Goal: Task Accomplishment & Management: Use online tool/utility

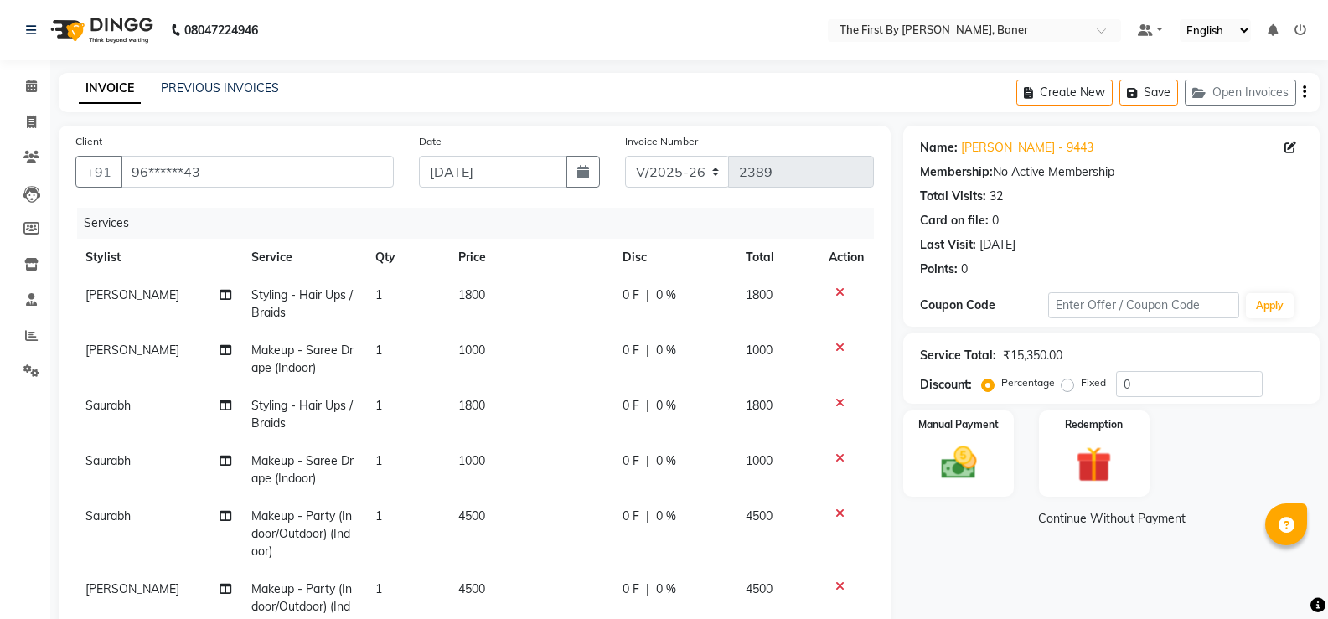
select select "6411"
select select "service"
select select "49040"
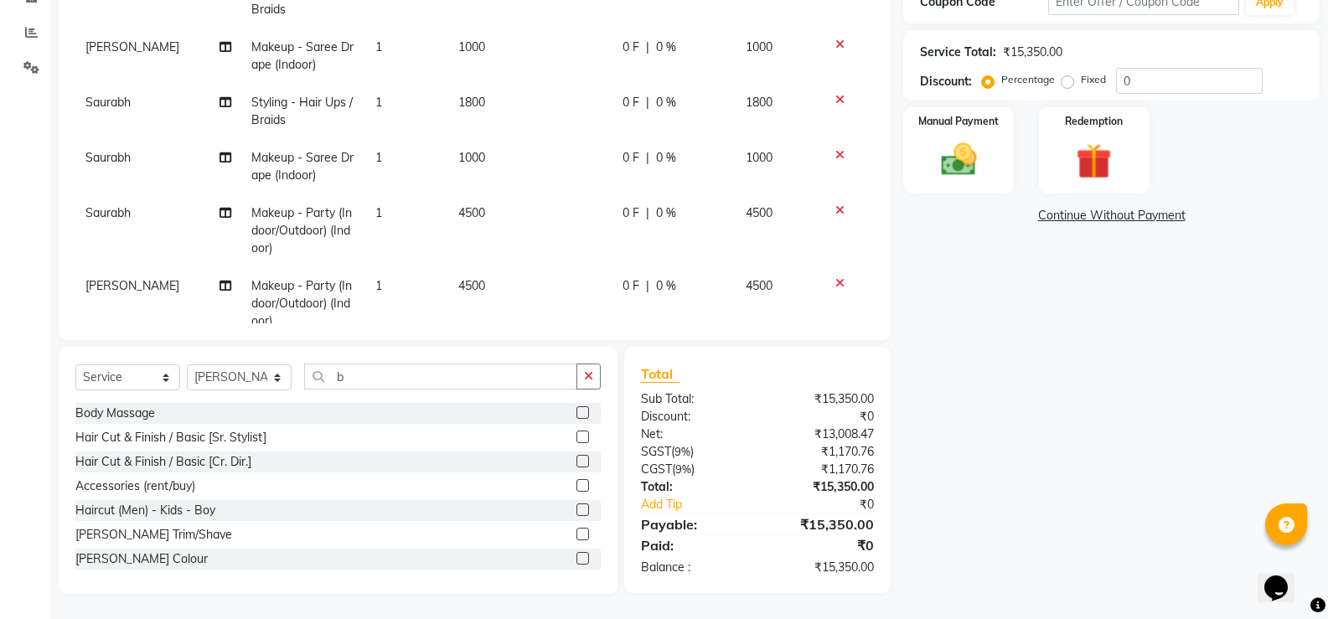
scroll to position [136, 0]
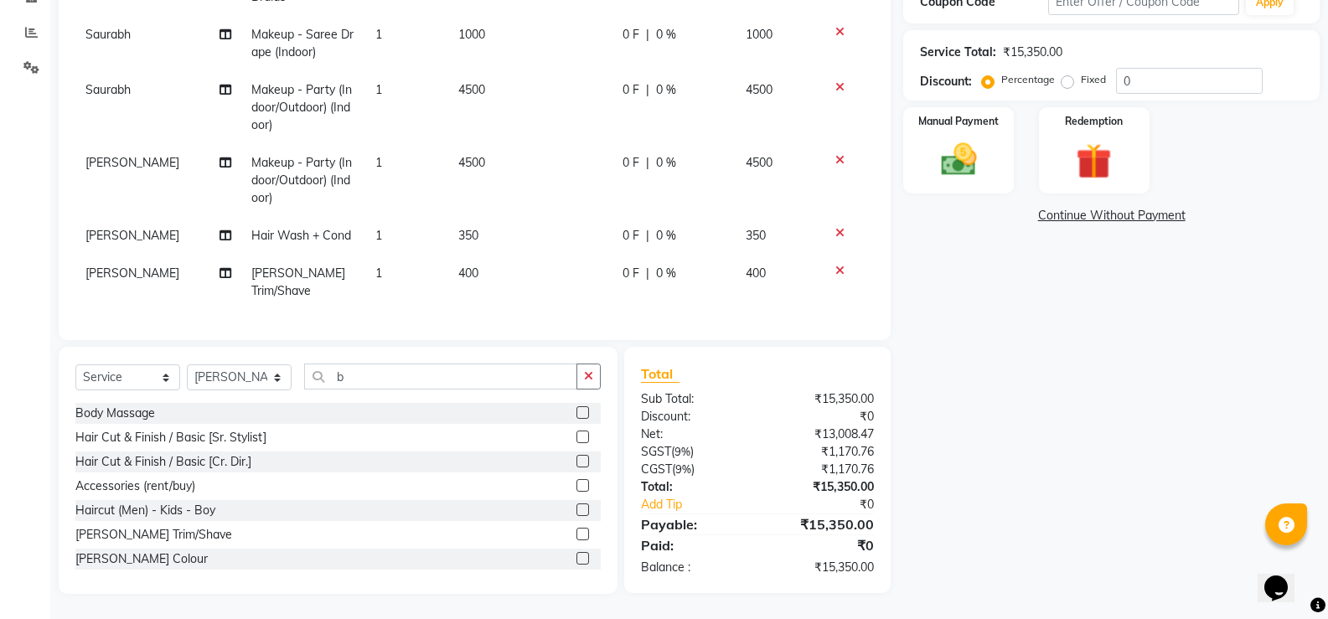
click at [835, 227] on icon at bounding box center [839, 233] width 9 height 12
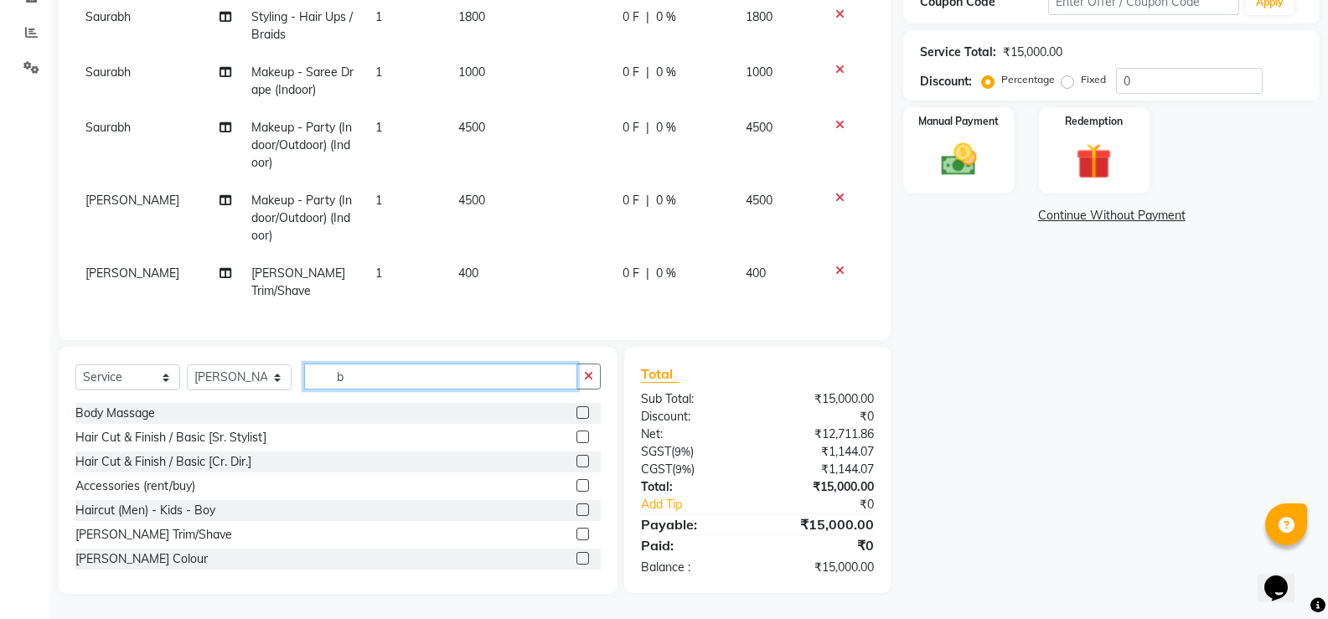
click at [374, 386] on input "b" at bounding box center [440, 377] width 273 height 26
type input "h"
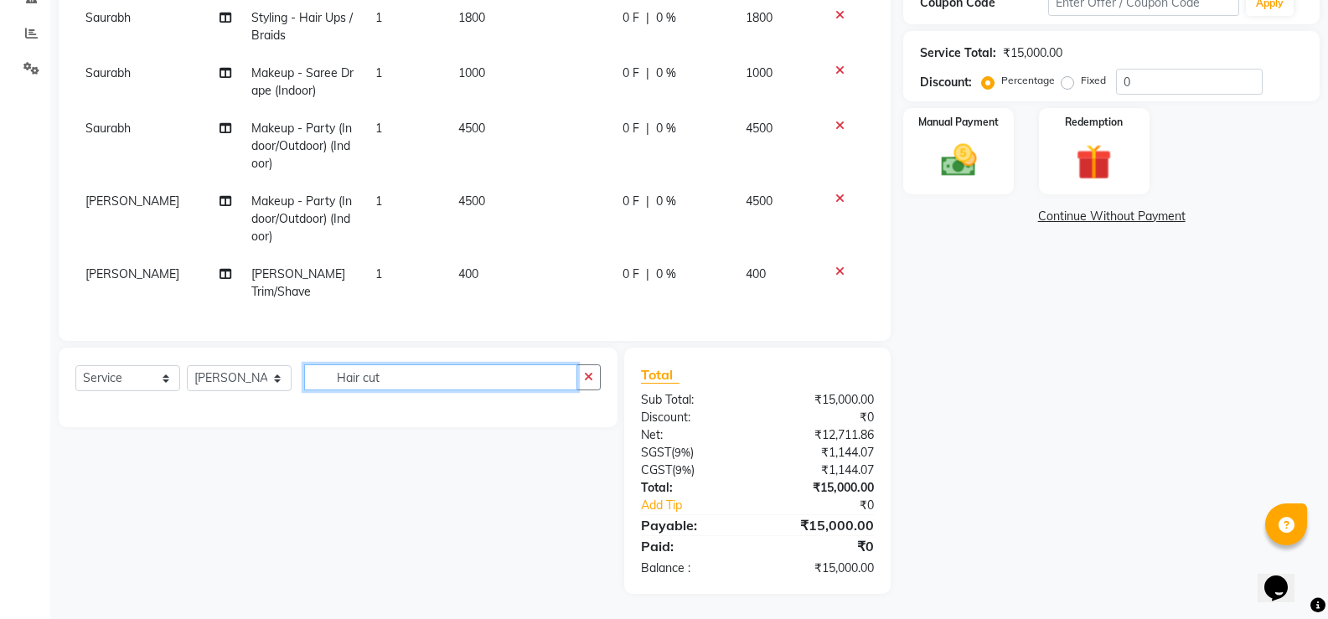
scroll to position [303, 0]
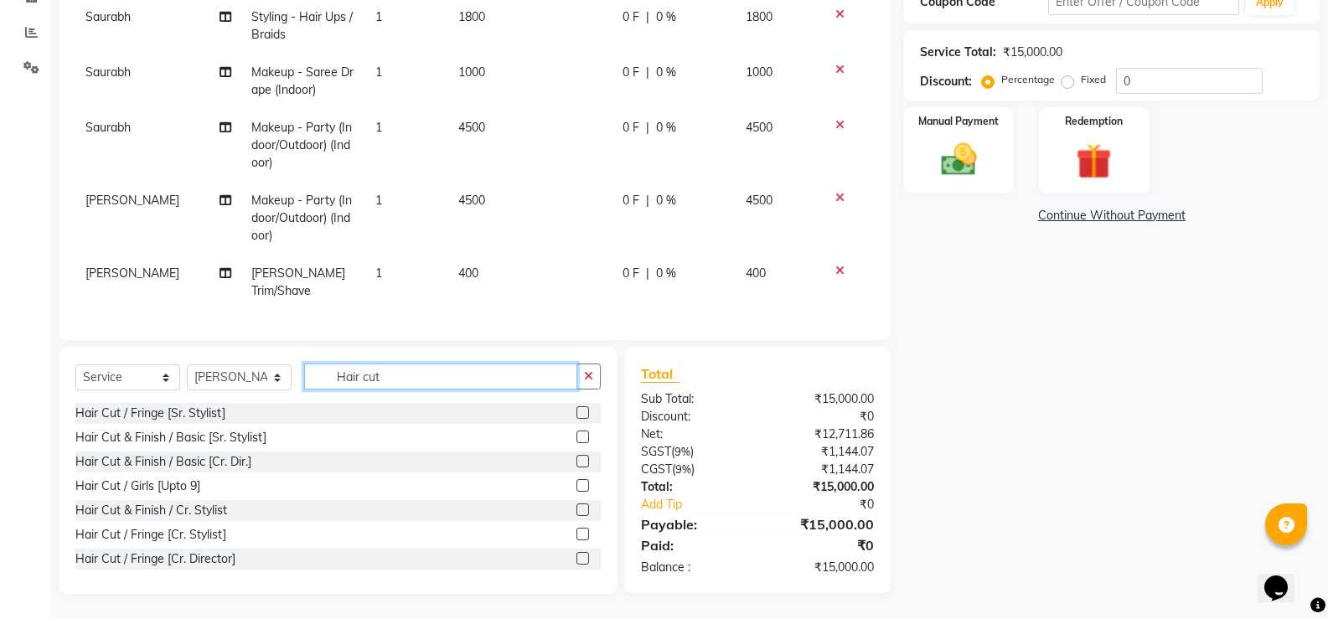
type input "Hair cut"
click at [576, 437] on label at bounding box center [582, 437] width 13 height 13
click at [576, 437] on input "checkbox" at bounding box center [581, 437] width 11 height 11
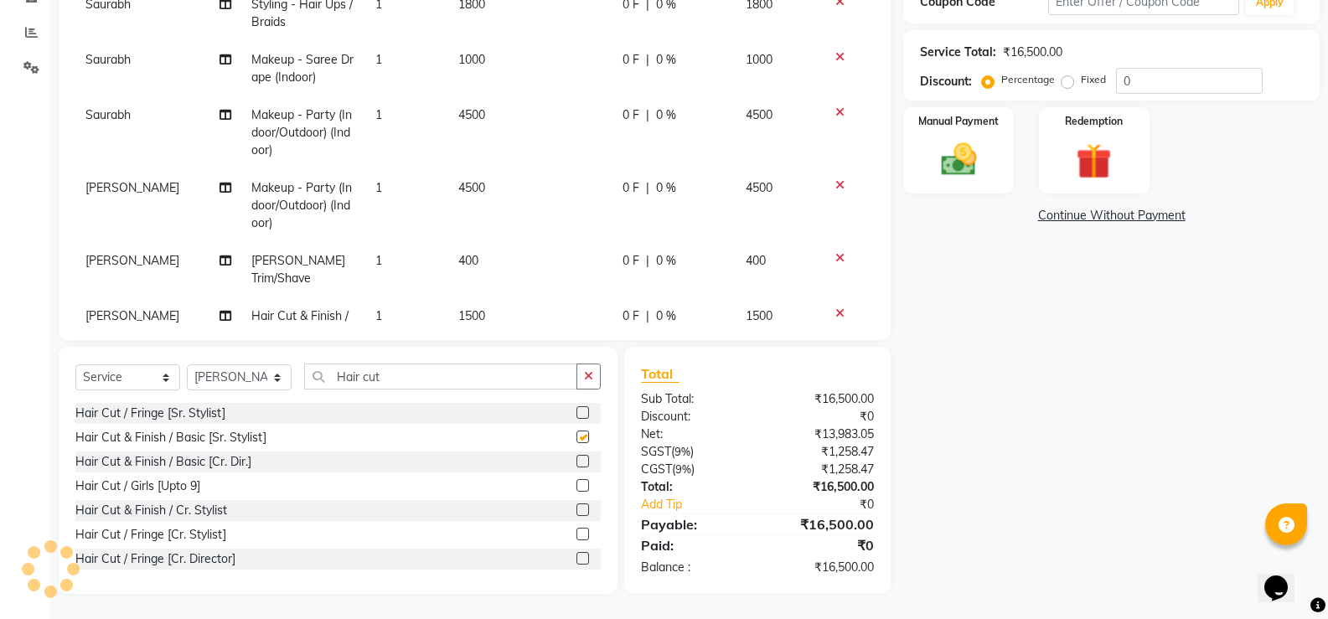
scroll to position [136, 0]
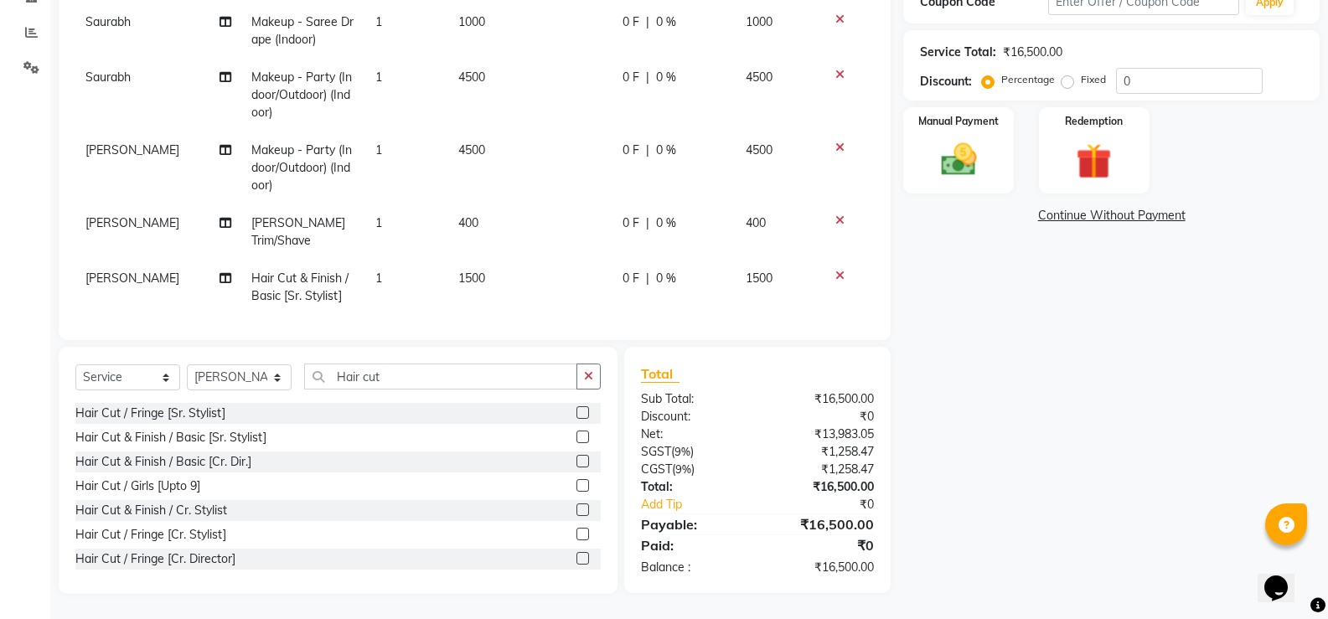
checkbox input "false"
click at [395, 379] on input "Hair cut" at bounding box center [440, 377] width 273 height 26
type input "H"
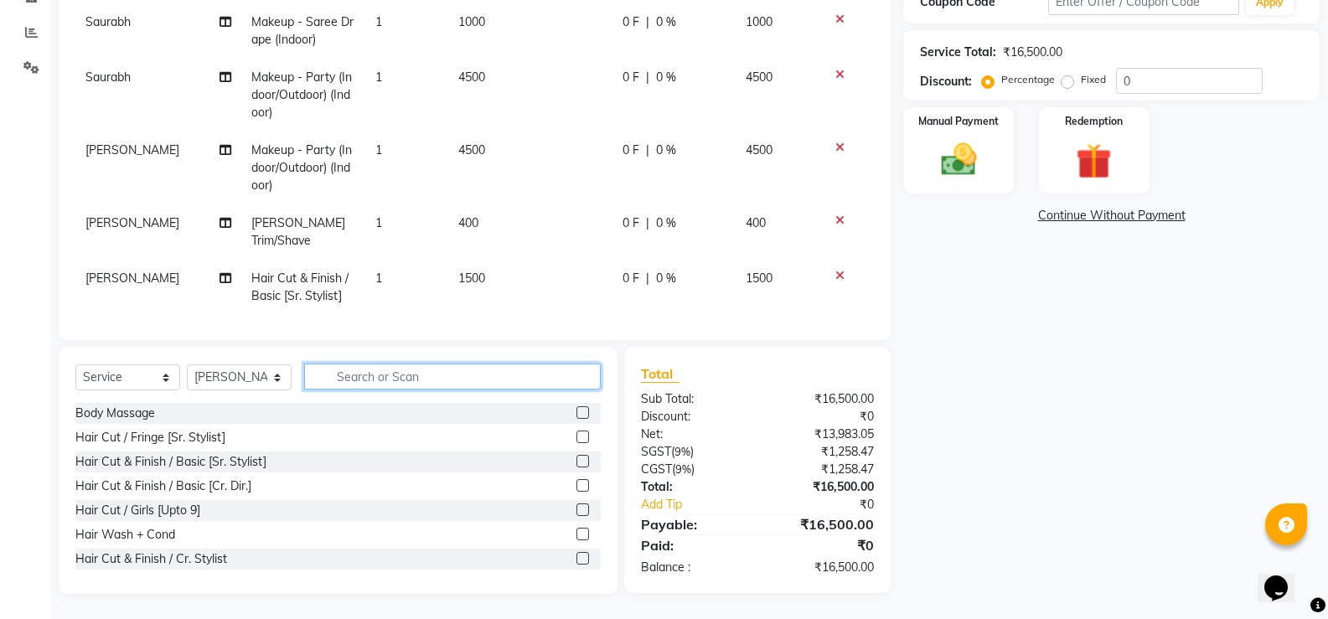
type input "M"
type input "Hair cut"
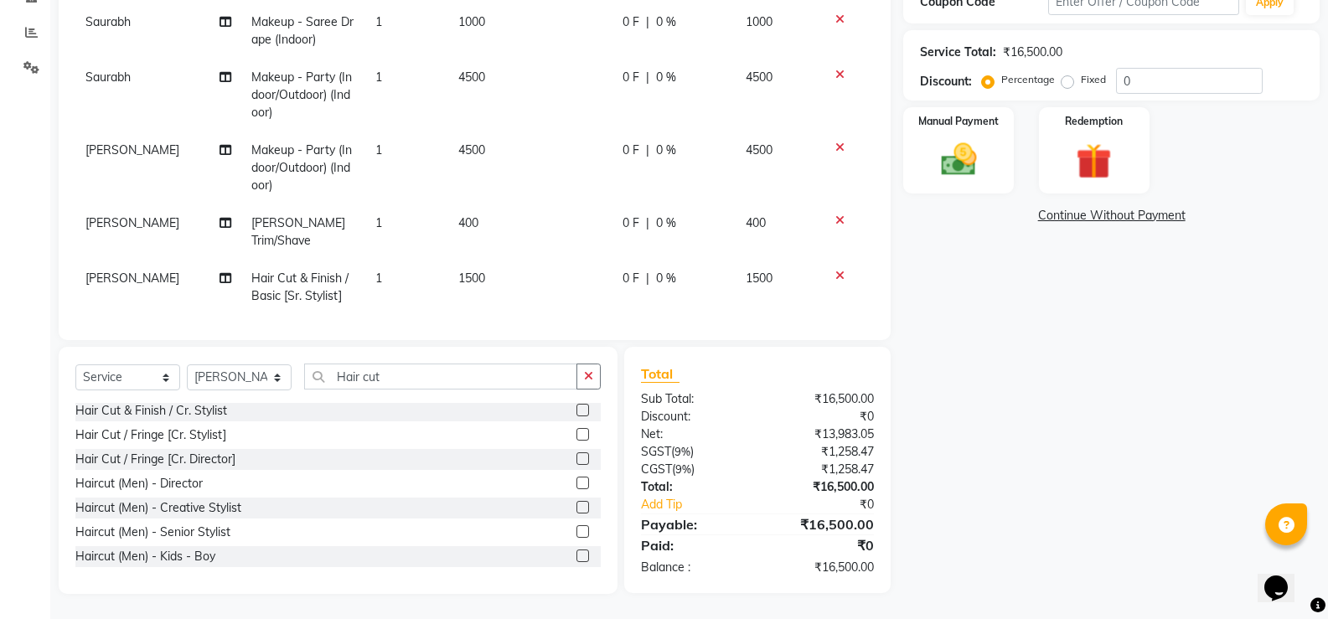
click at [576, 529] on label at bounding box center [582, 531] width 13 height 13
click at [576, 529] on input "checkbox" at bounding box center [581, 532] width 11 height 11
checkbox input "false"
click at [835, 277] on icon at bounding box center [839, 276] width 9 height 12
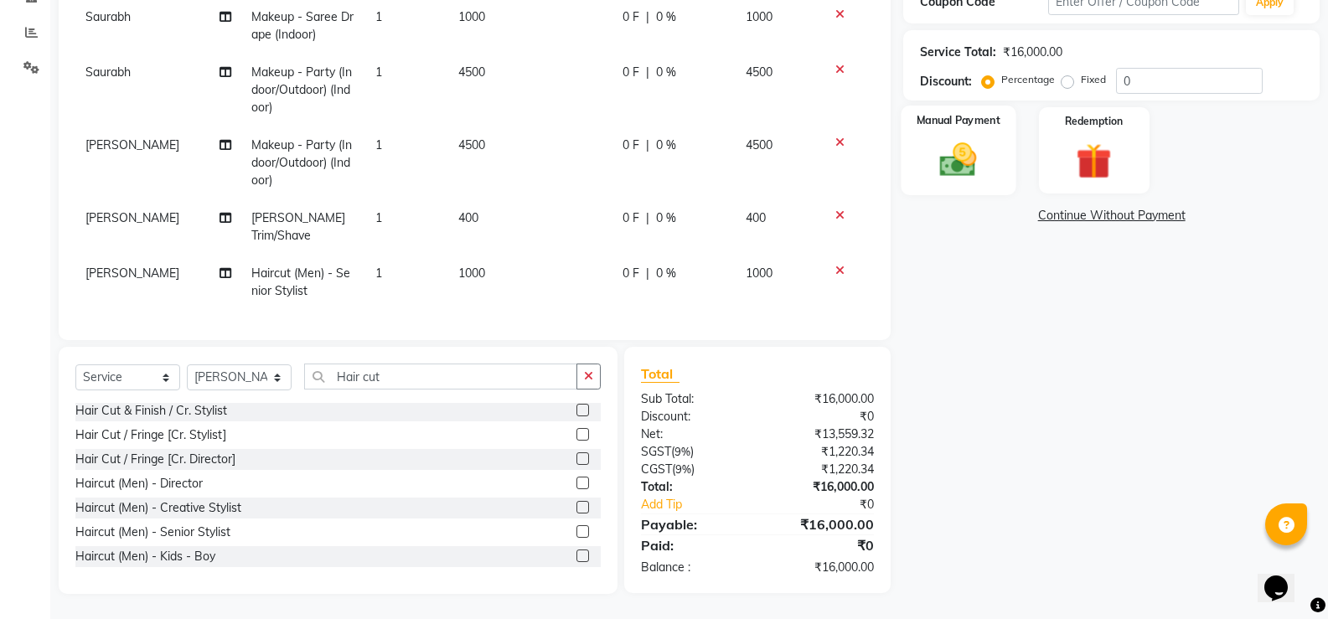
click at [951, 169] on img at bounding box center [957, 159] width 59 height 43
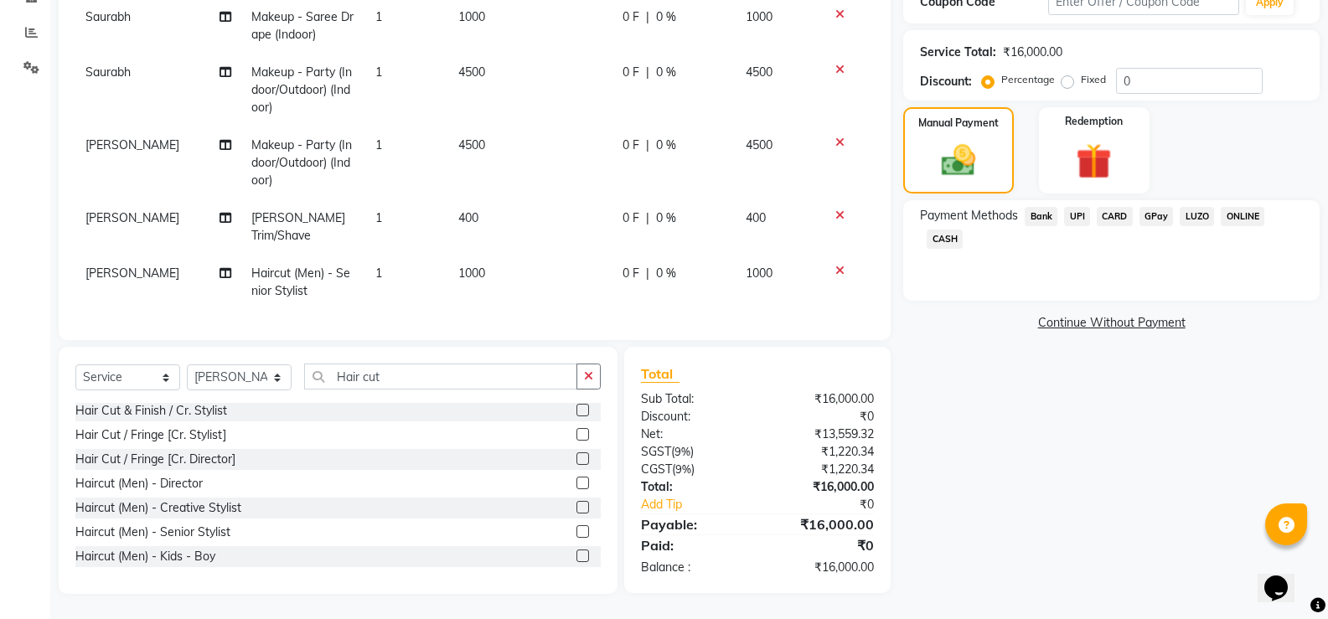
click at [1086, 214] on span "UPI" at bounding box center [1077, 216] width 26 height 19
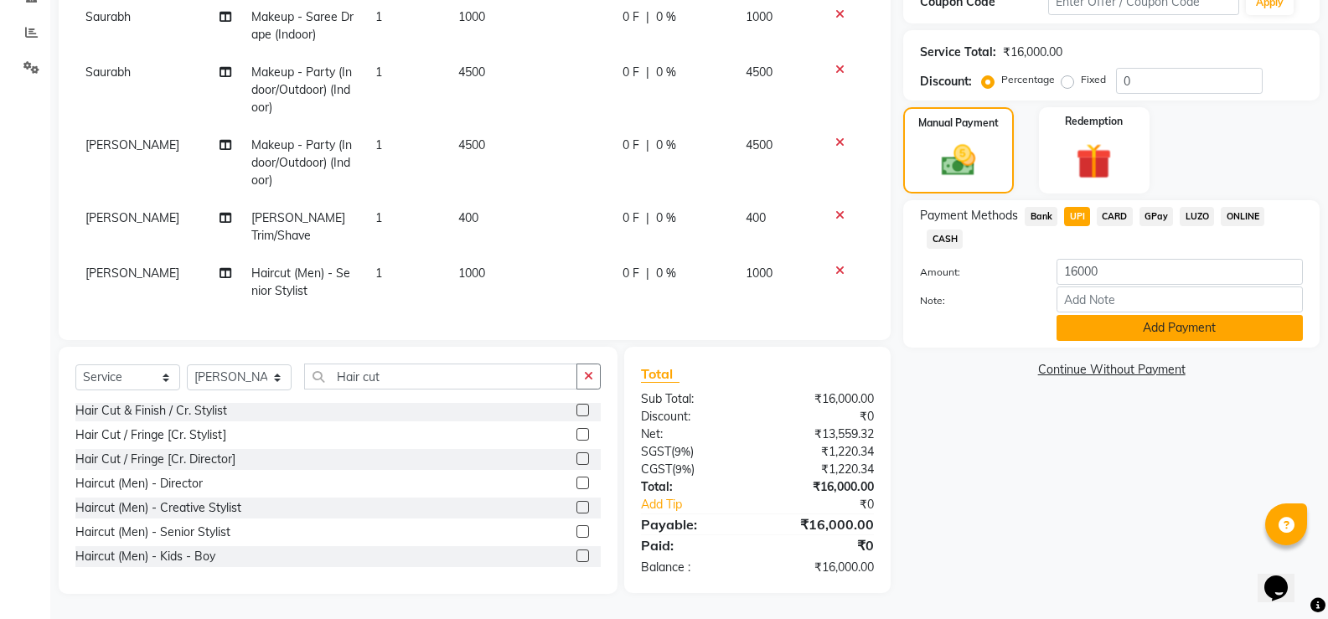
click at [1080, 332] on button "Add Payment" at bounding box center [1179, 328] width 246 height 26
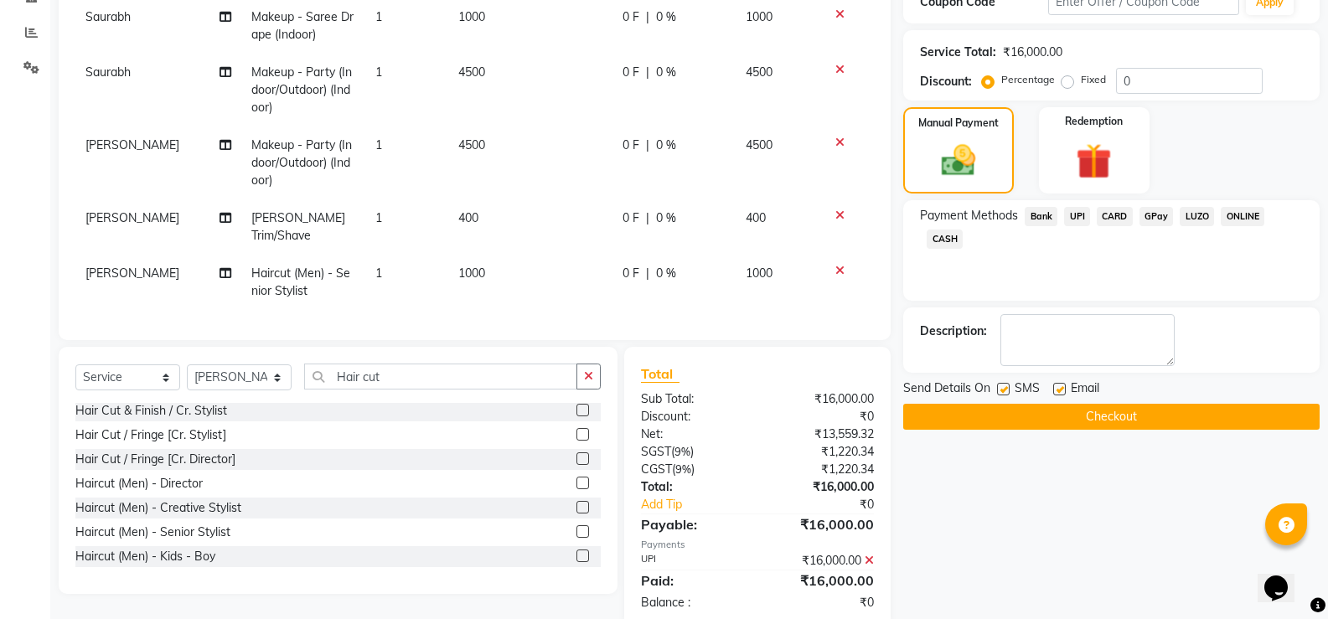
click at [1072, 218] on span "UPI" at bounding box center [1077, 216] width 26 height 19
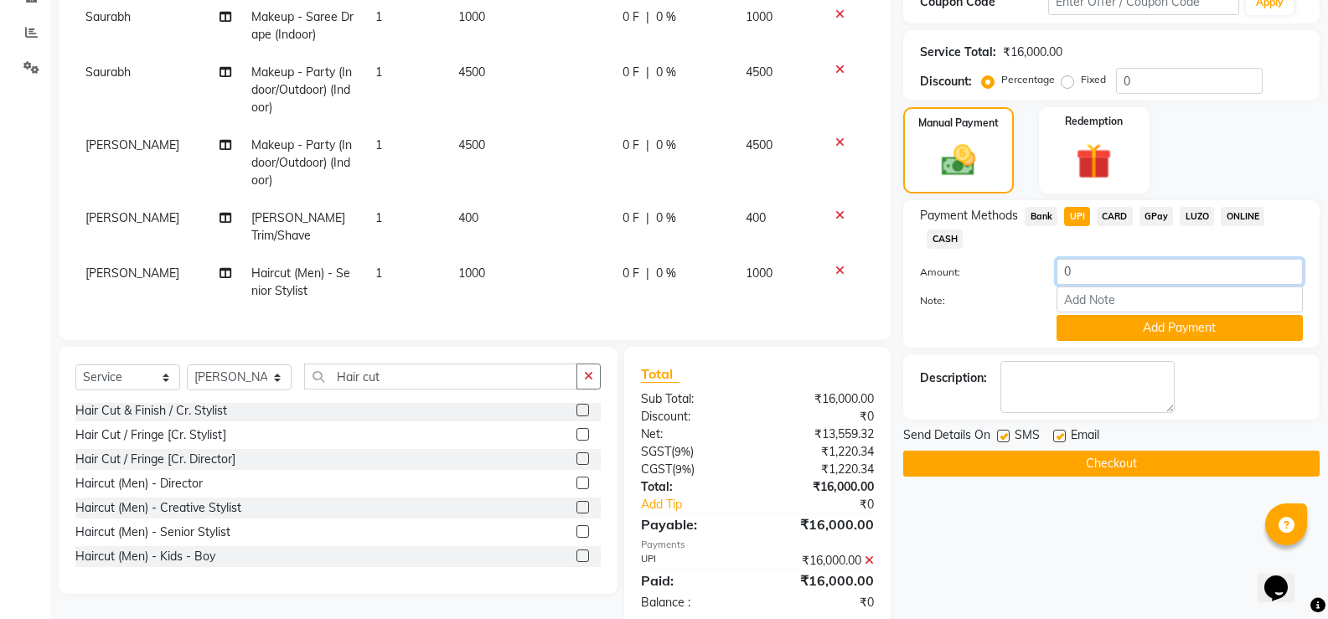
click at [1071, 274] on input "0" at bounding box center [1179, 272] width 246 height 26
type input "5800"
click at [1130, 332] on button "Add Payment" at bounding box center [1179, 328] width 246 height 26
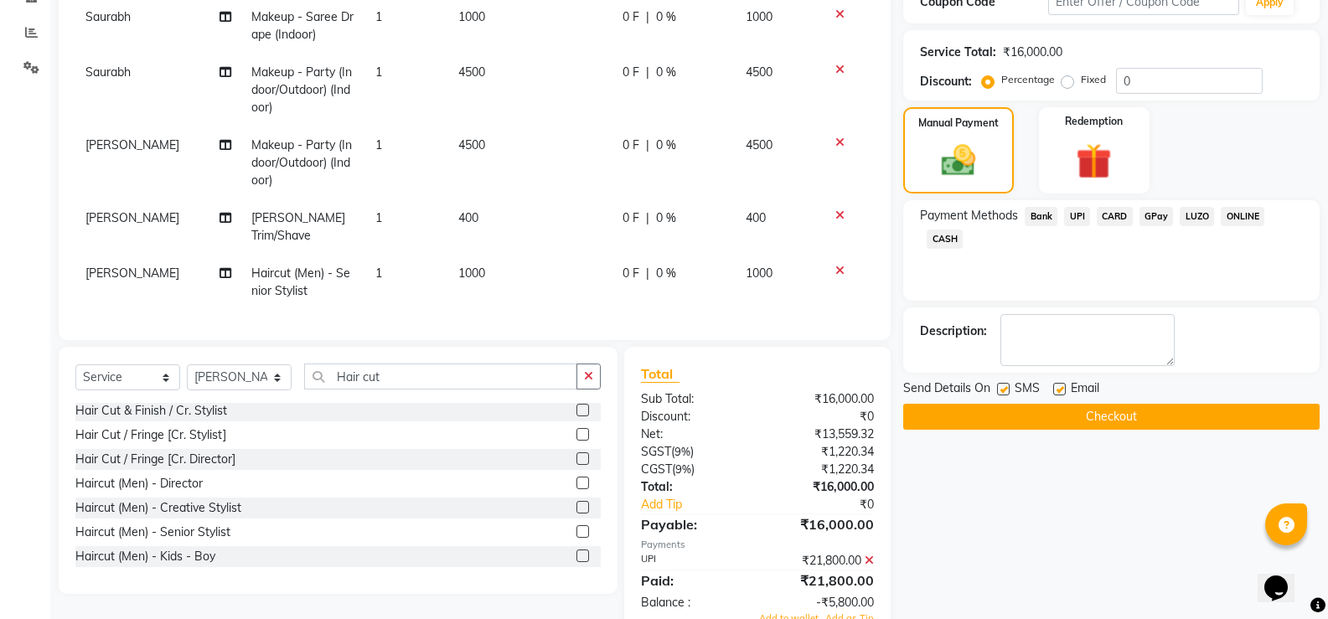
click at [1117, 216] on span "CARD" at bounding box center [1114, 216] width 36 height 19
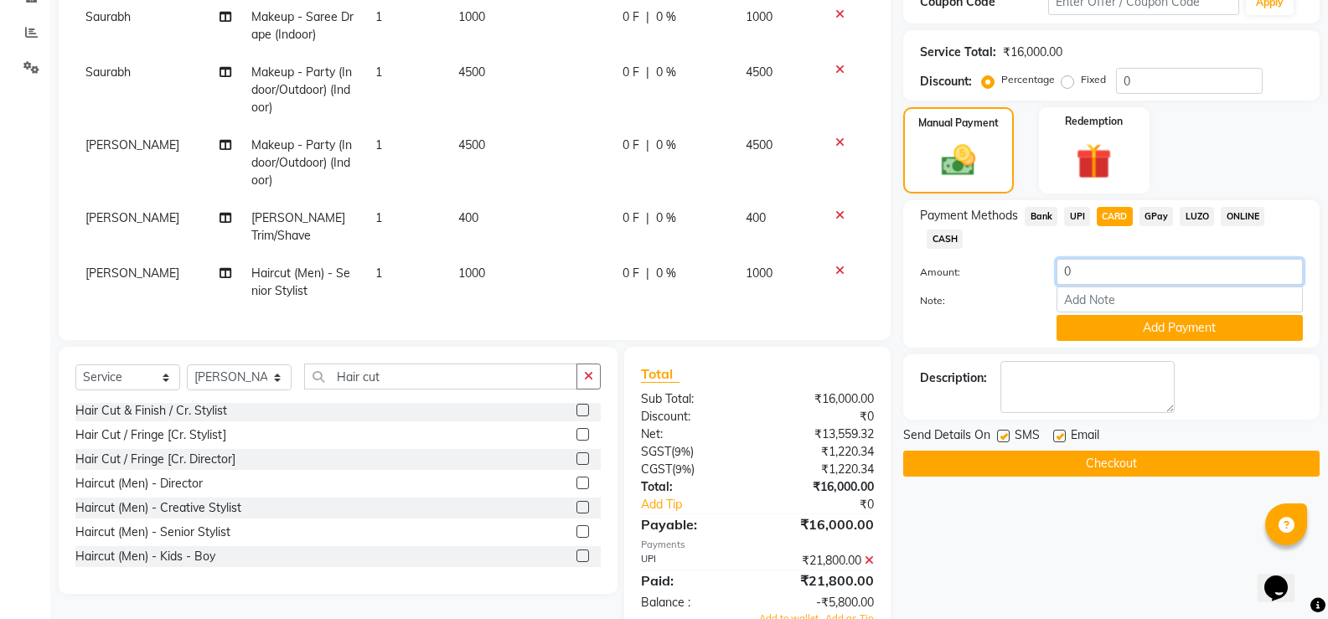
click at [1104, 274] on input "0" at bounding box center [1179, 272] width 246 height 26
click at [1076, 219] on span "UPI" at bounding box center [1077, 216] width 26 height 19
click at [1078, 266] on input "0" at bounding box center [1179, 272] width 246 height 26
click at [1082, 278] on input "0" at bounding box center [1179, 272] width 246 height 26
click at [1106, 217] on span "CARD" at bounding box center [1114, 216] width 36 height 19
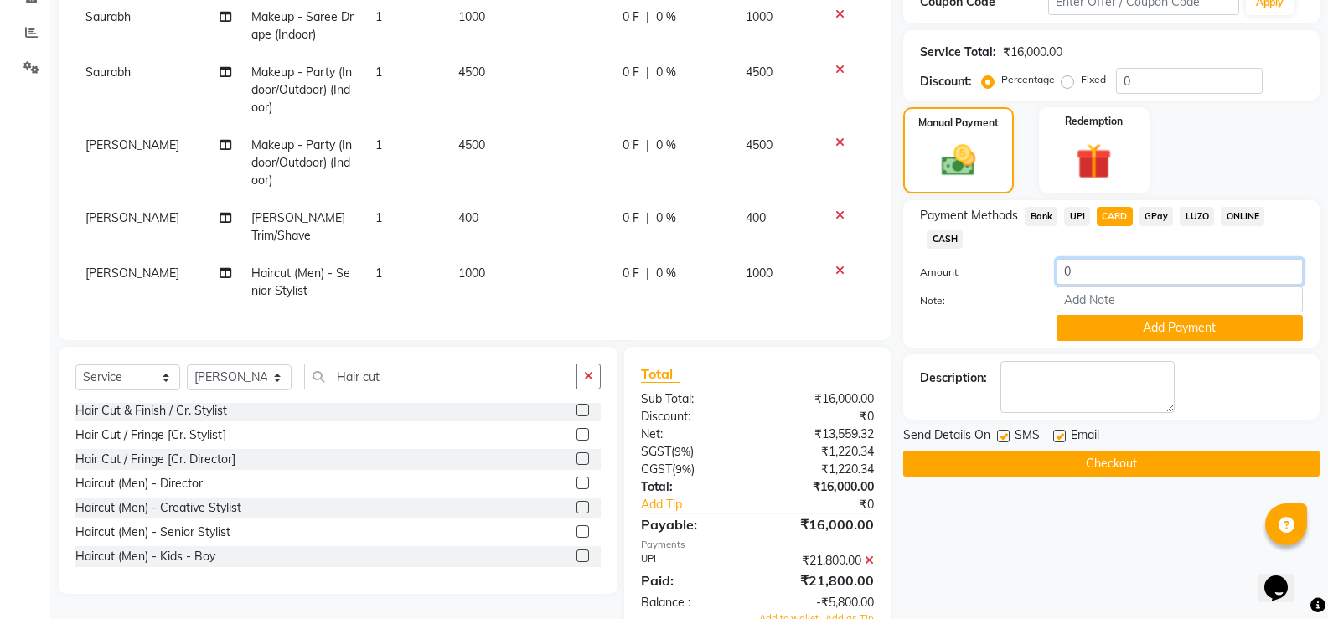
click at [1091, 265] on input "0" at bounding box center [1179, 272] width 246 height 26
type input "5000"
click at [1092, 324] on button "Add Payment" at bounding box center [1179, 328] width 246 height 26
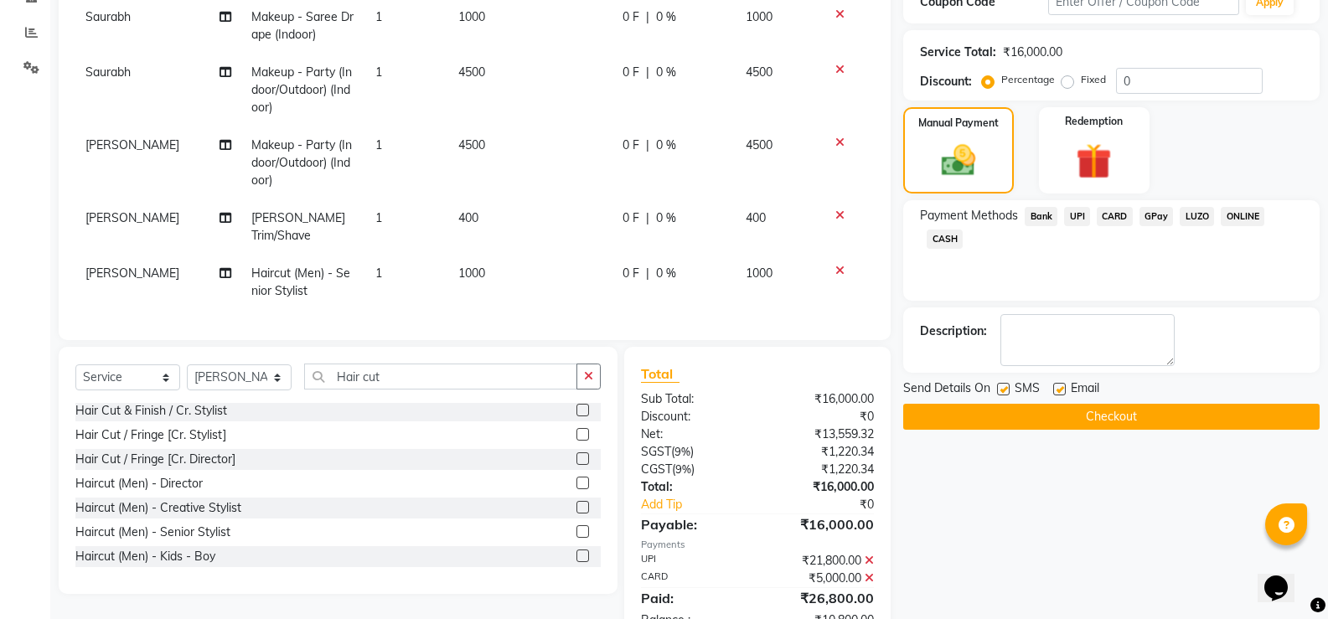
click at [1072, 215] on span "UPI" at bounding box center [1077, 216] width 26 height 19
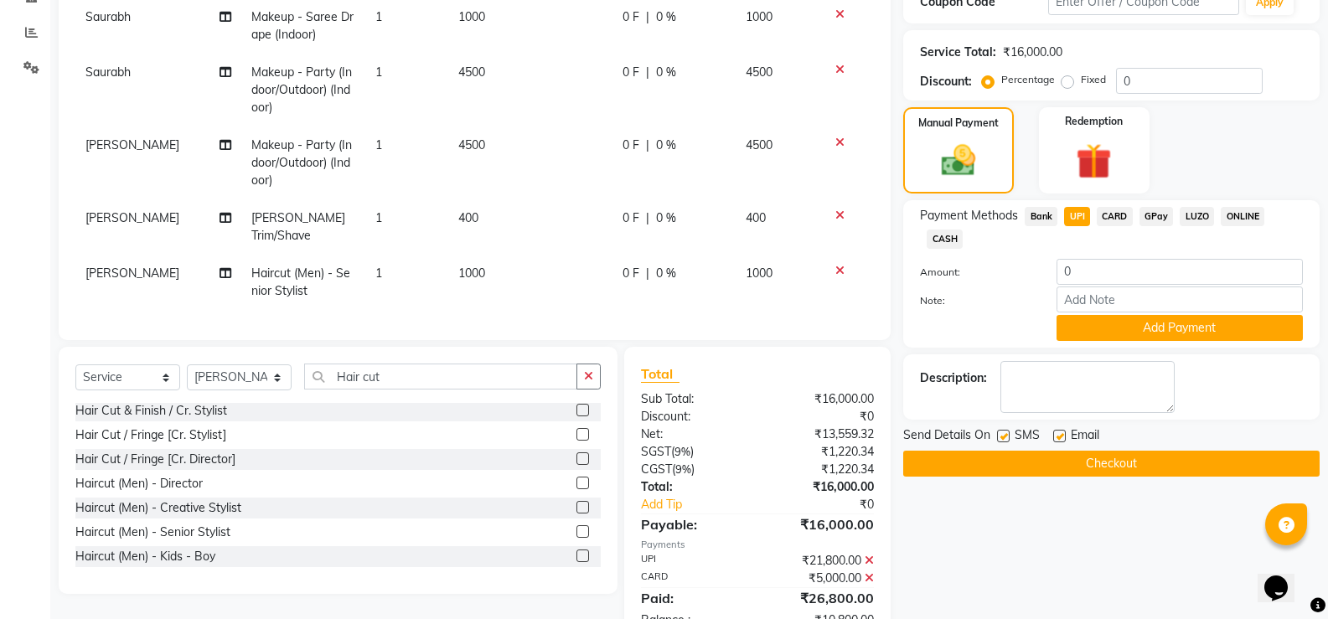
scroll to position [369, 0]
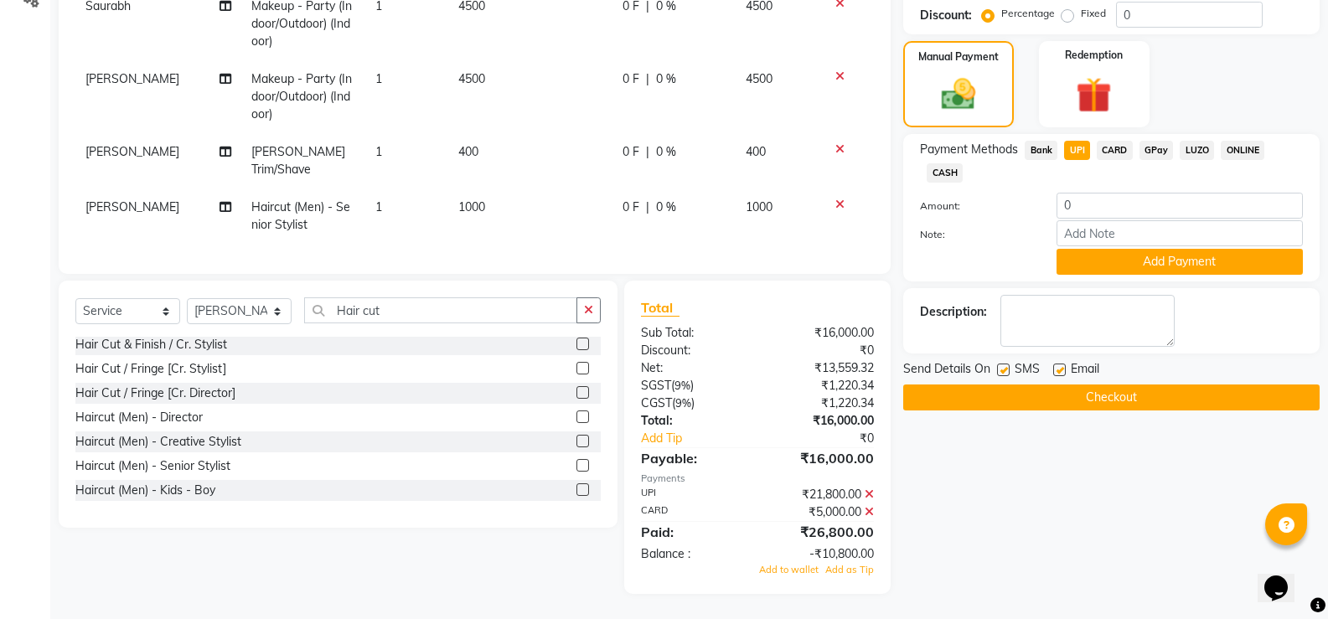
click at [870, 495] on icon at bounding box center [868, 494] width 9 height 12
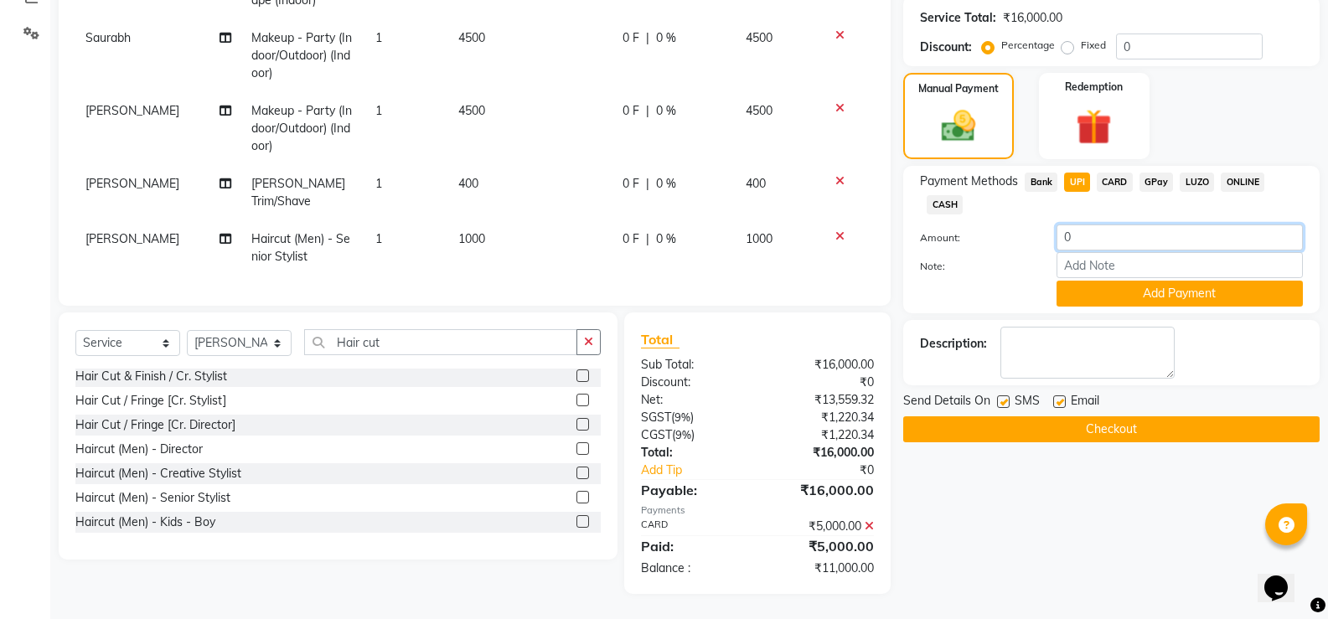
click at [1092, 242] on input "0" at bounding box center [1179, 237] width 246 height 26
type input "8700"
click at [1101, 300] on button "Add Payment" at bounding box center [1179, 294] width 246 height 26
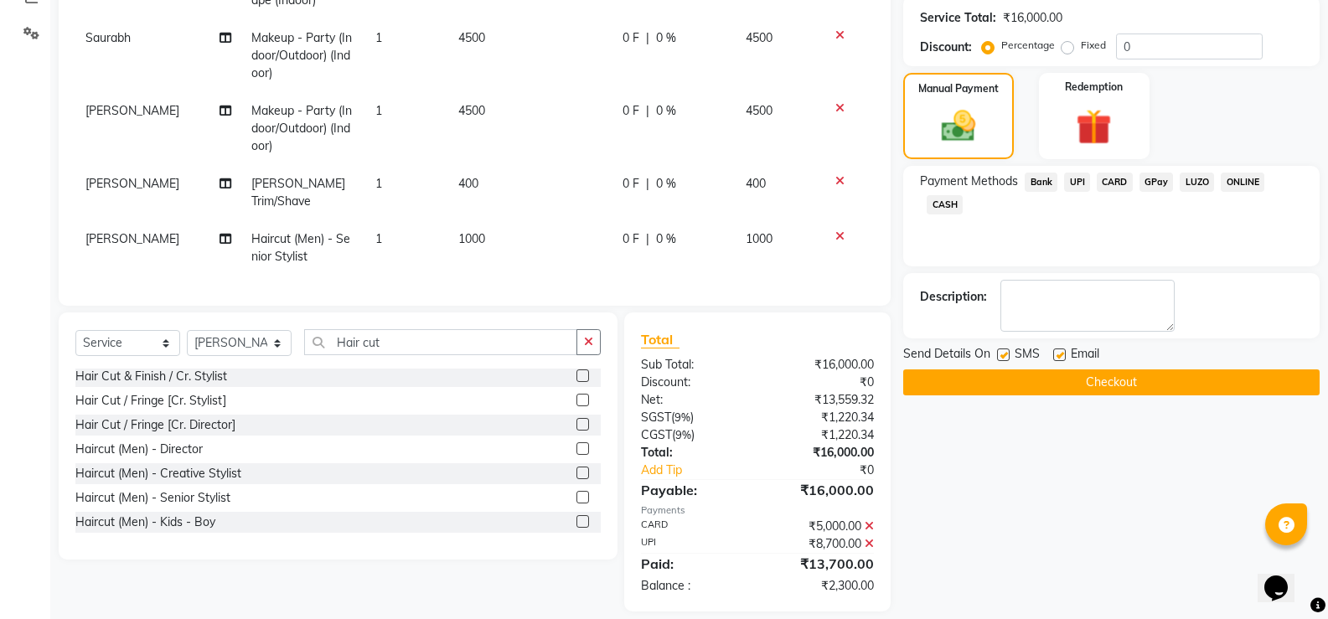
click at [941, 204] on span "CASH" at bounding box center [944, 204] width 36 height 19
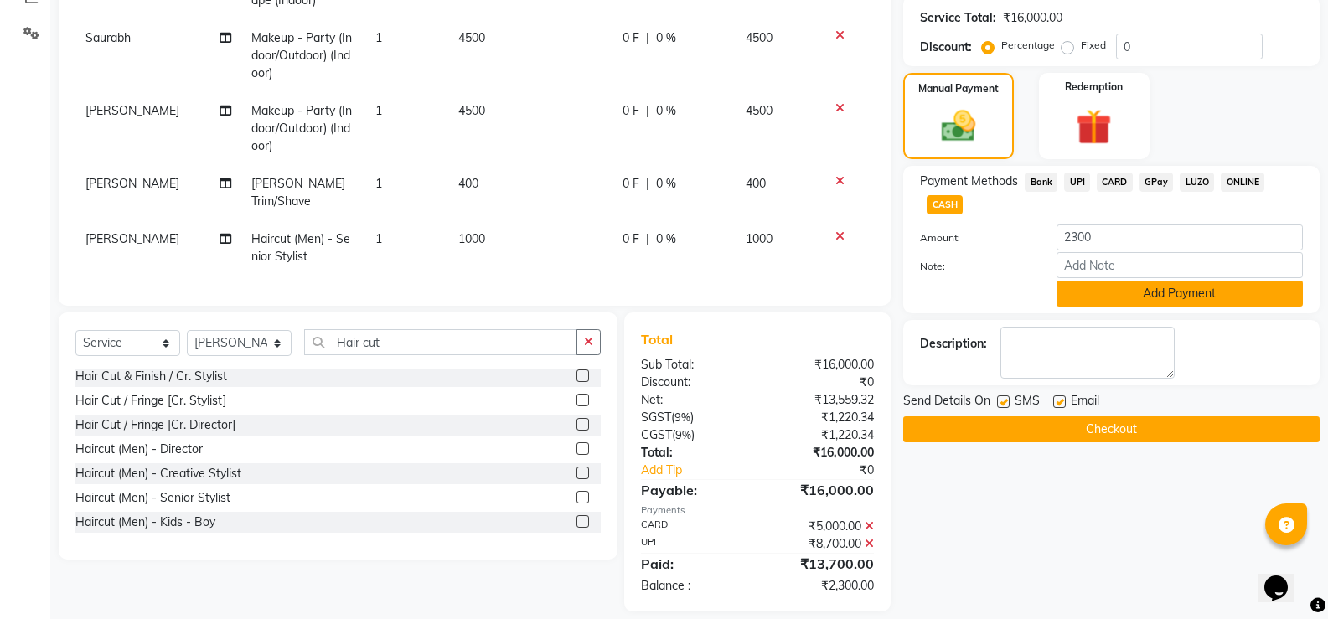
click at [1082, 289] on button "Add Payment" at bounding box center [1179, 294] width 246 height 26
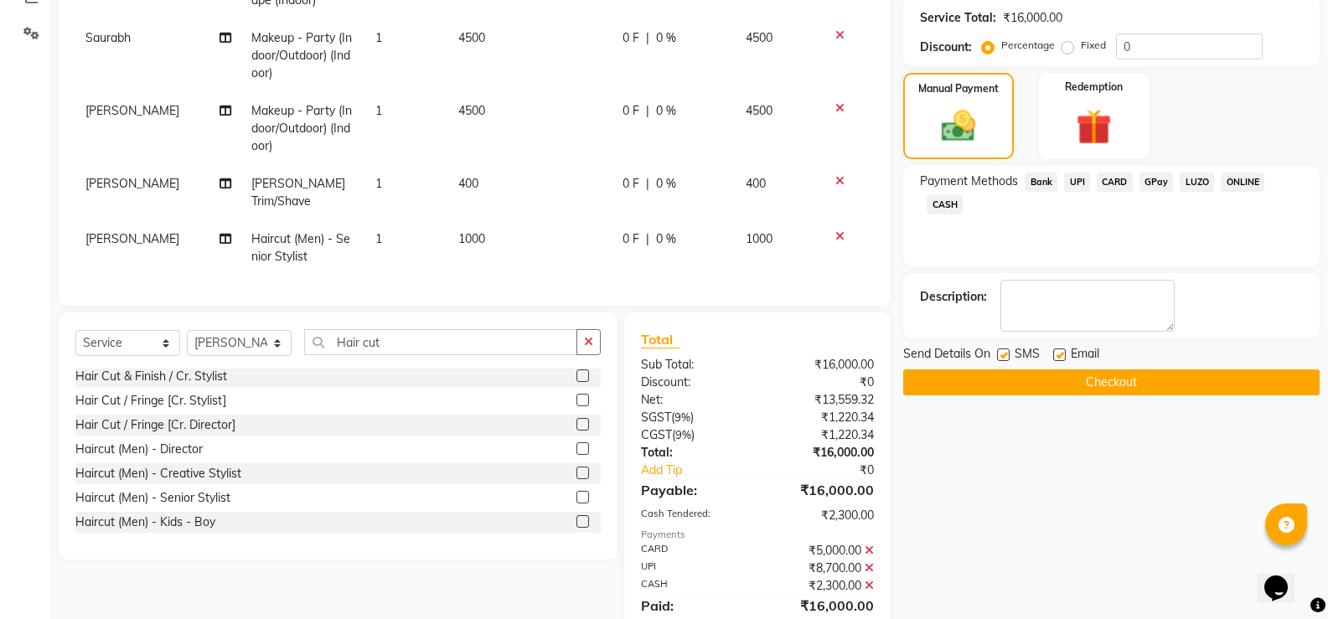
scroll to position [397, 0]
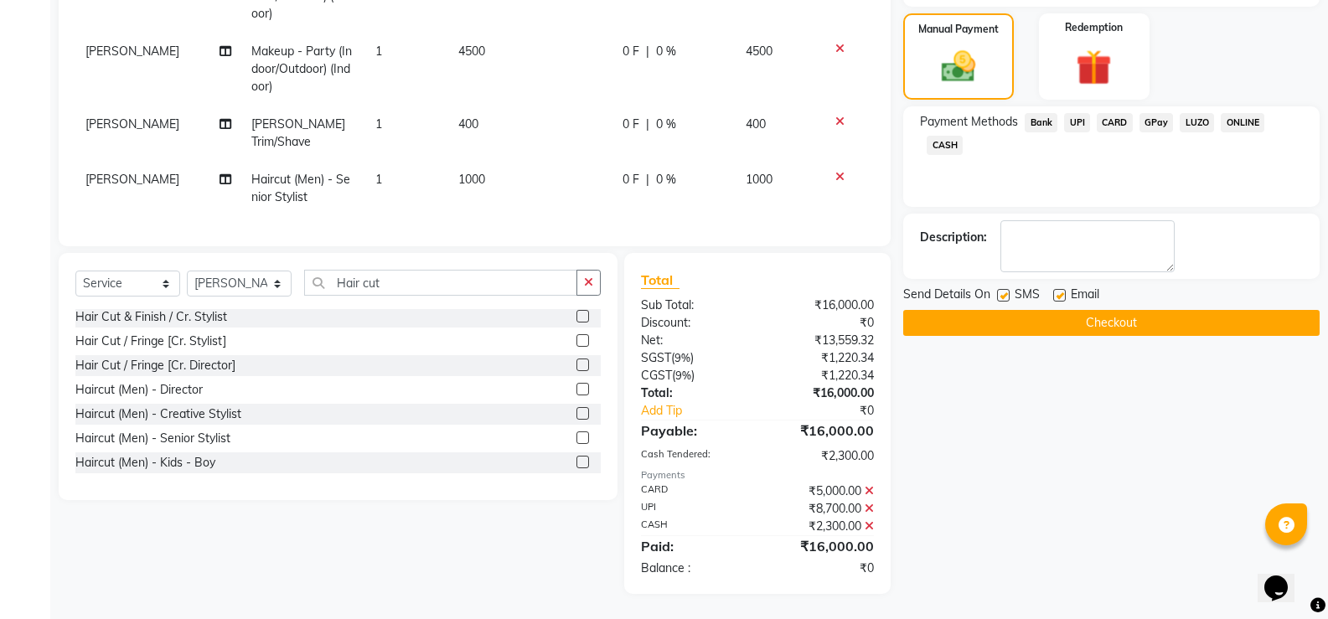
click at [1017, 325] on button "Checkout" at bounding box center [1111, 323] width 416 height 26
